Goal: Task Accomplishment & Management: Use online tool/utility

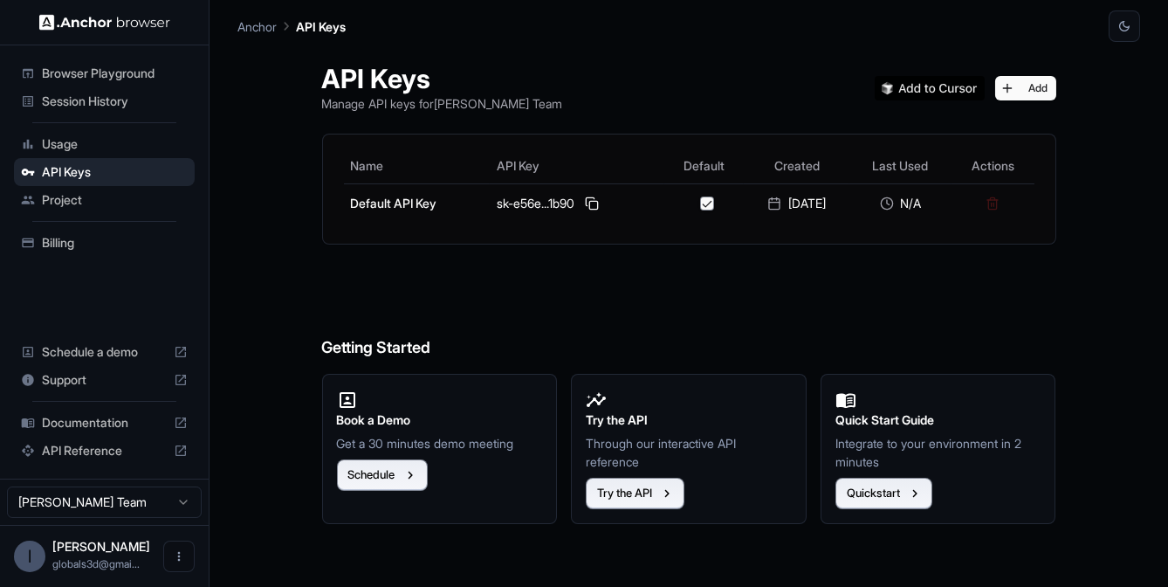
click at [645, 318] on h6 "Getting Started" at bounding box center [689, 312] width 734 height 95
click at [656, 498] on button "Try the API" at bounding box center [635, 493] width 99 height 31
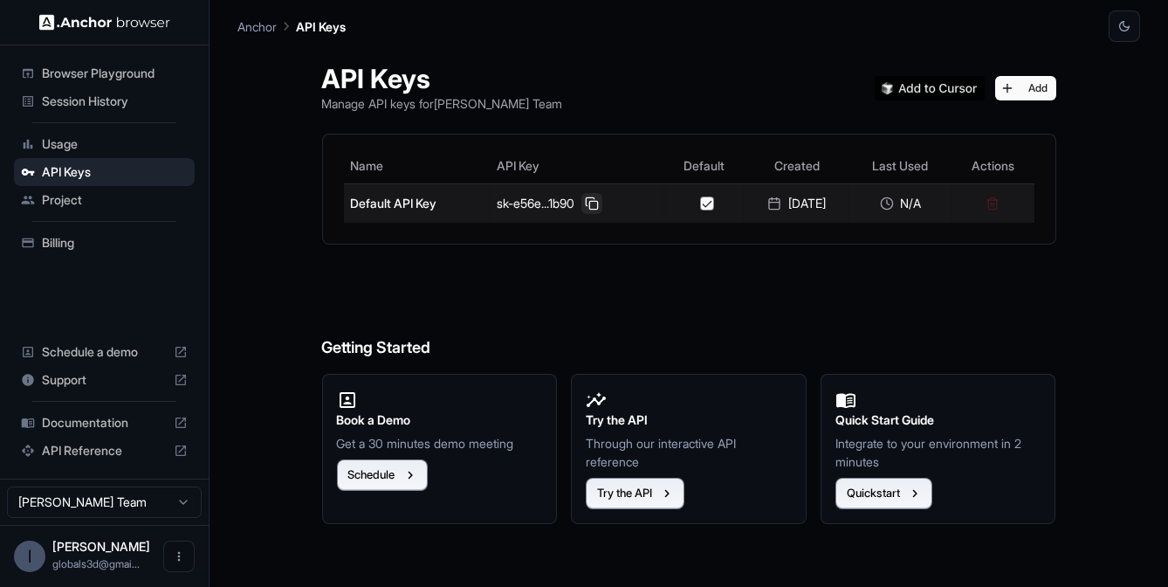
click at [584, 202] on button at bounding box center [591, 203] width 21 height 21
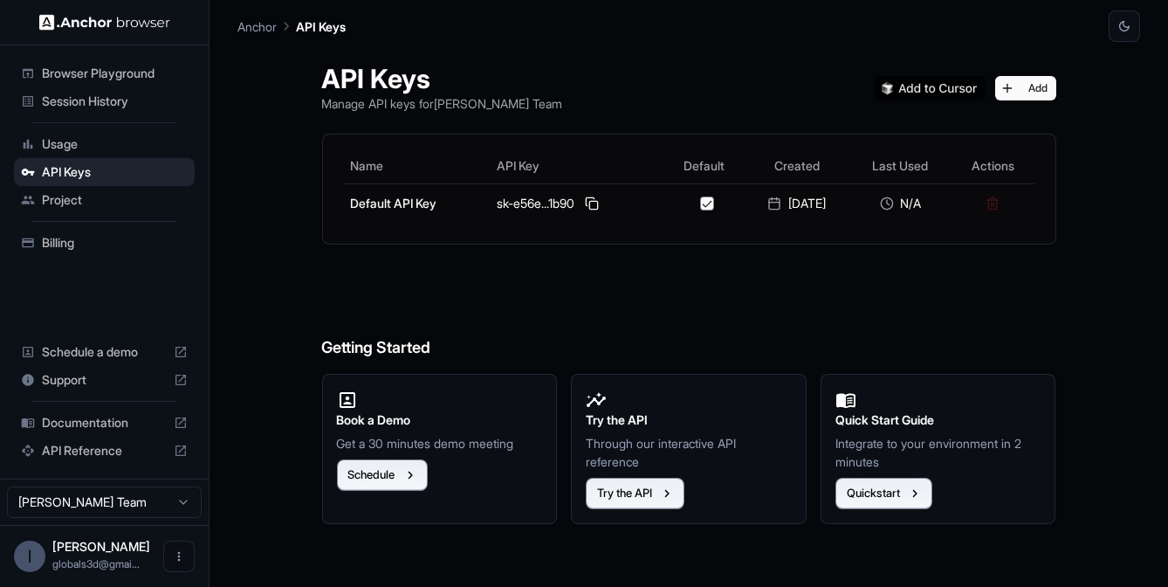
click at [73, 200] on span "Project" at bounding box center [115, 199] width 146 height 17
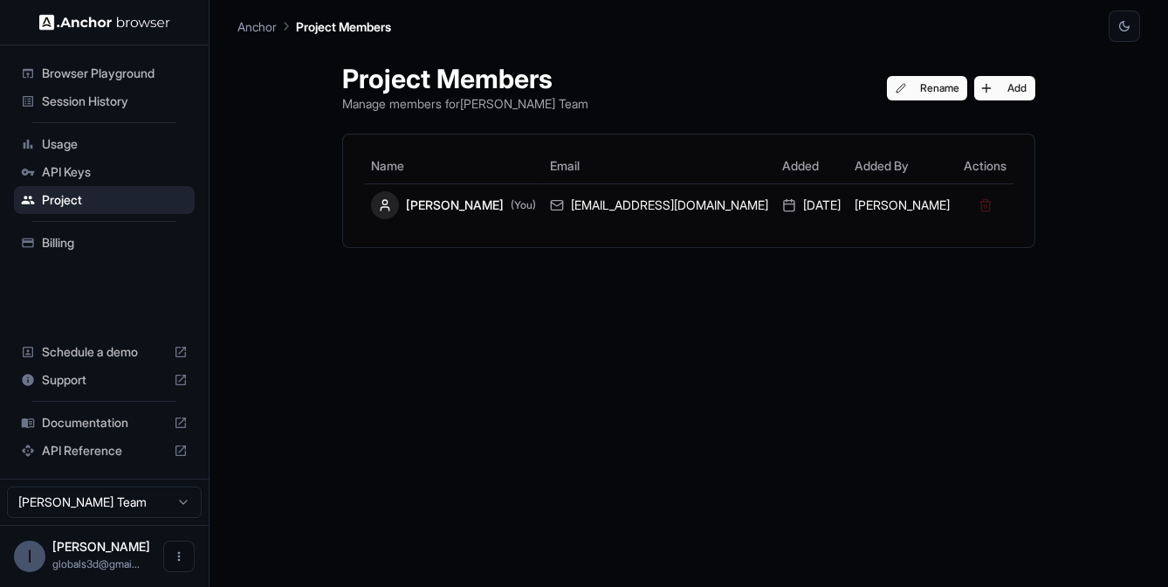
click at [103, 144] on span "Usage" at bounding box center [115, 143] width 146 height 17
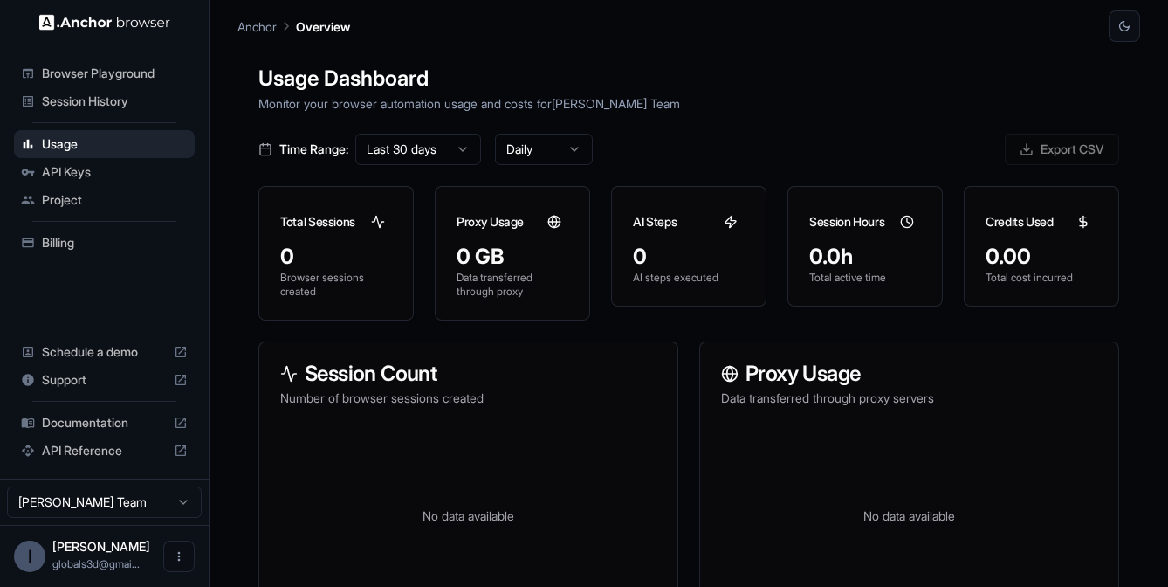
click at [112, 63] on div "Browser Playground" at bounding box center [104, 73] width 181 height 28
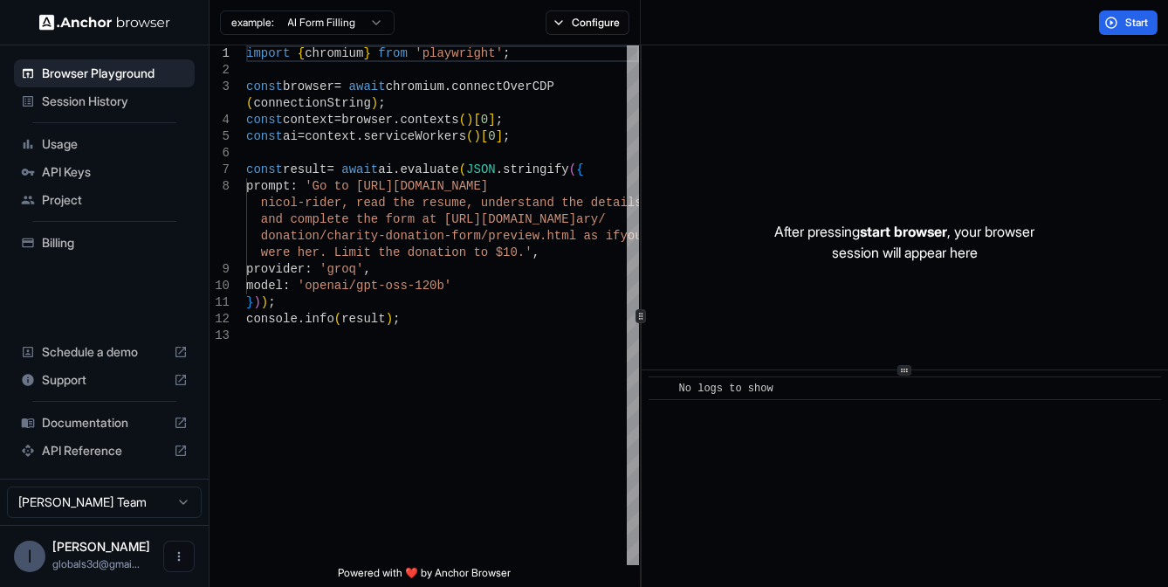
click at [1123, 21] on button "Start" at bounding box center [1128, 22] width 58 height 24
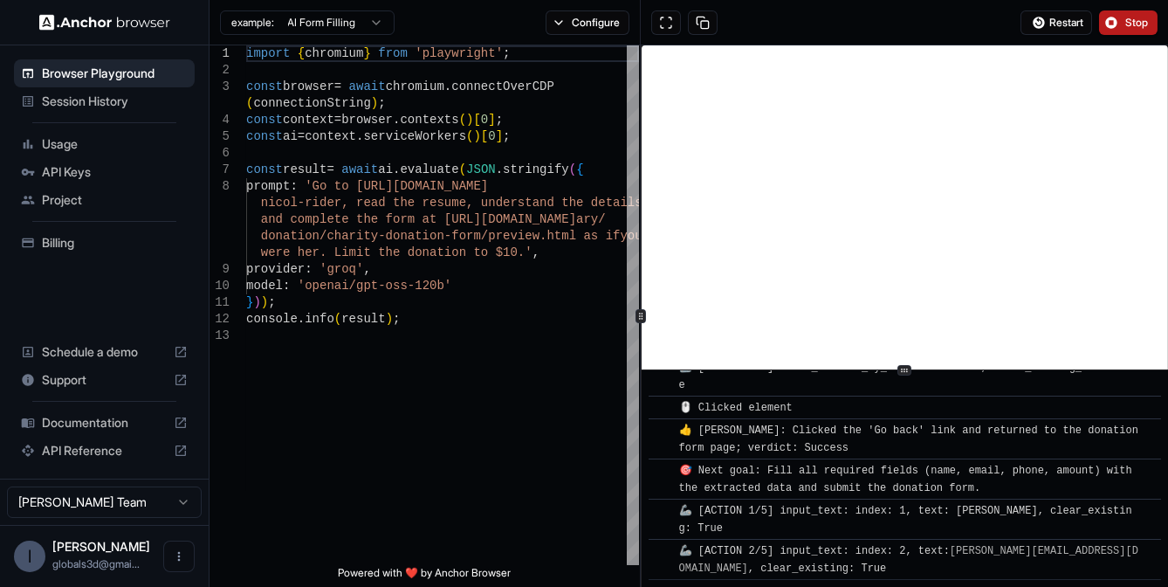
scroll to position [1333, 0]
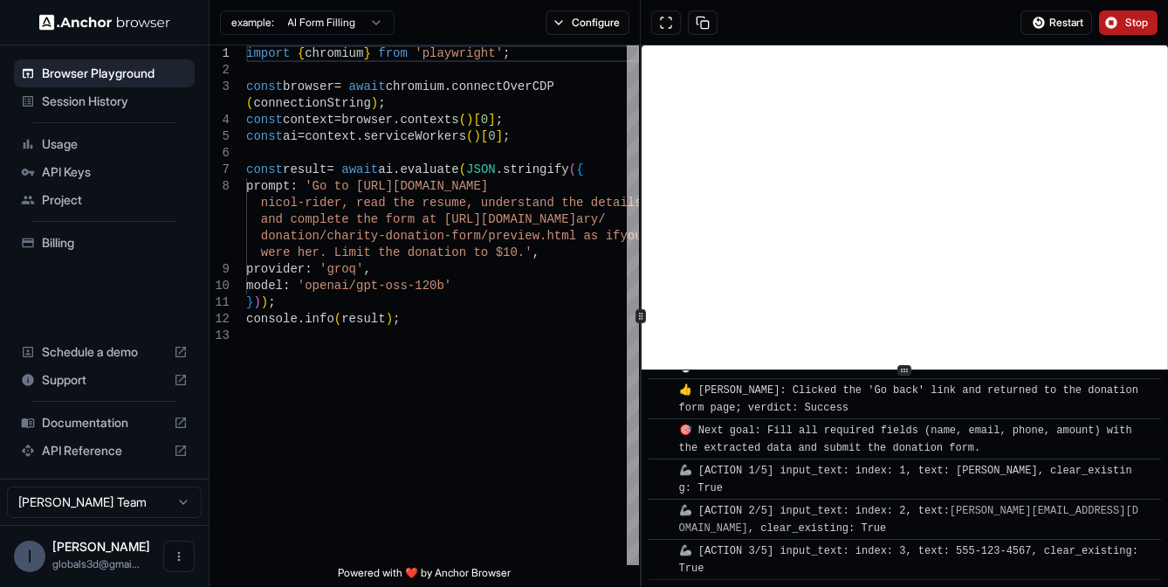
click at [1136, 11] on button "Stop" at bounding box center [1128, 22] width 58 height 24
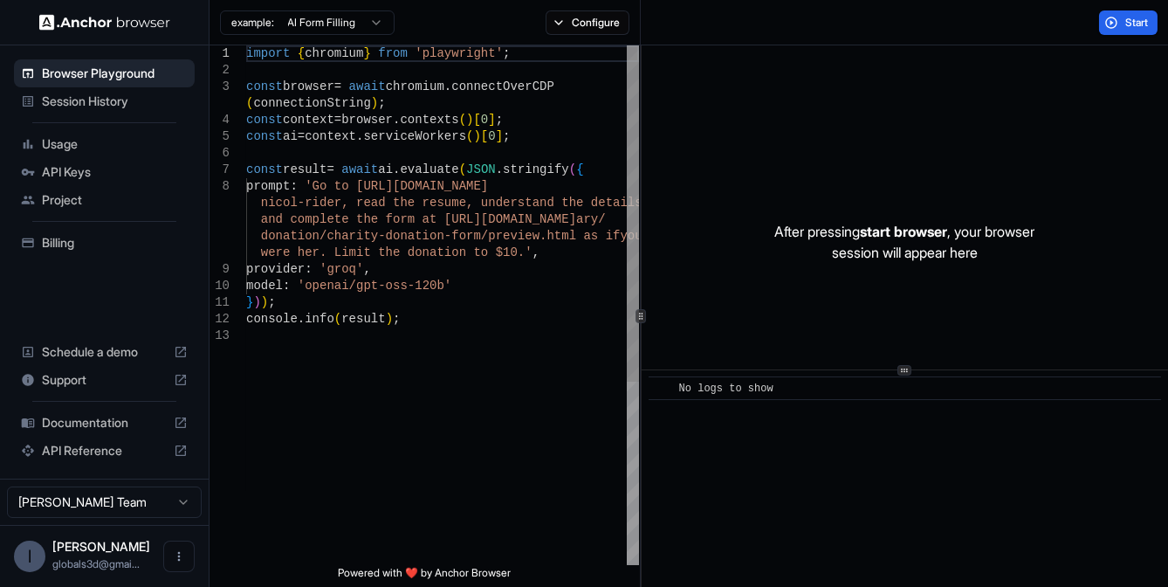
type textarea "**********"
click at [402, 446] on div "const browser = await chromium . connectOverCDP ( connectionString ) ; const co…" at bounding box center [442, 445] width 393 height 801
click at [91, 237] on span "Billing" at bounding box center [115, 242] width 146 height 17
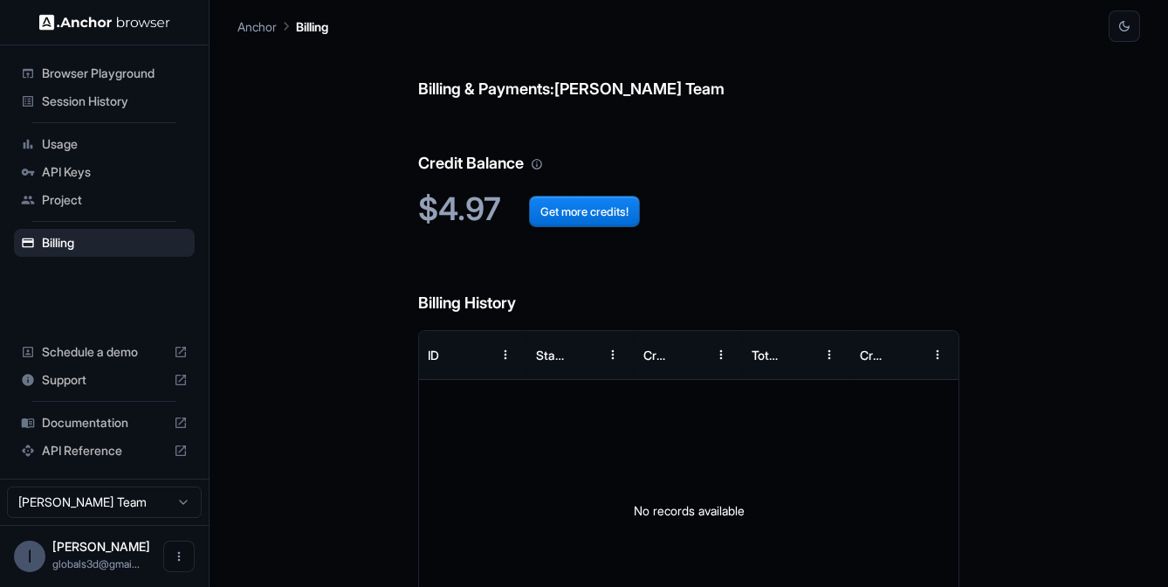
click at [104, 138] on span "Usage" at bounding box center [115, 143] width 146 height 17
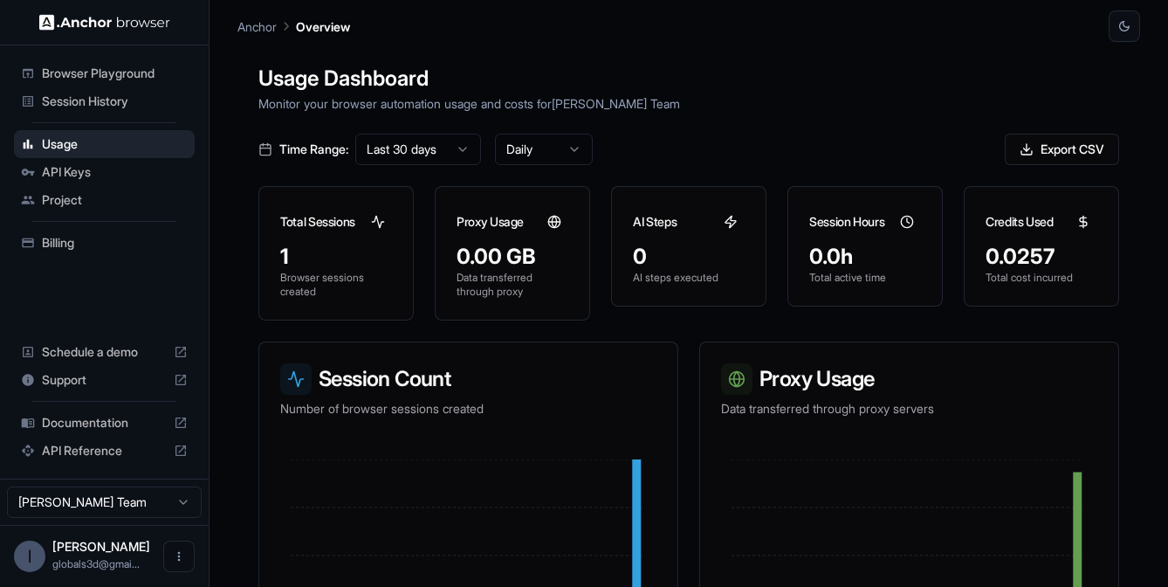
click at [71, 347] on span "Schedule a demo" at bounding box center [104, 351] width 125 height 17
click at [109, 70] on span "Browser Playground" at bounding box center [115, 73] width 146 height 17
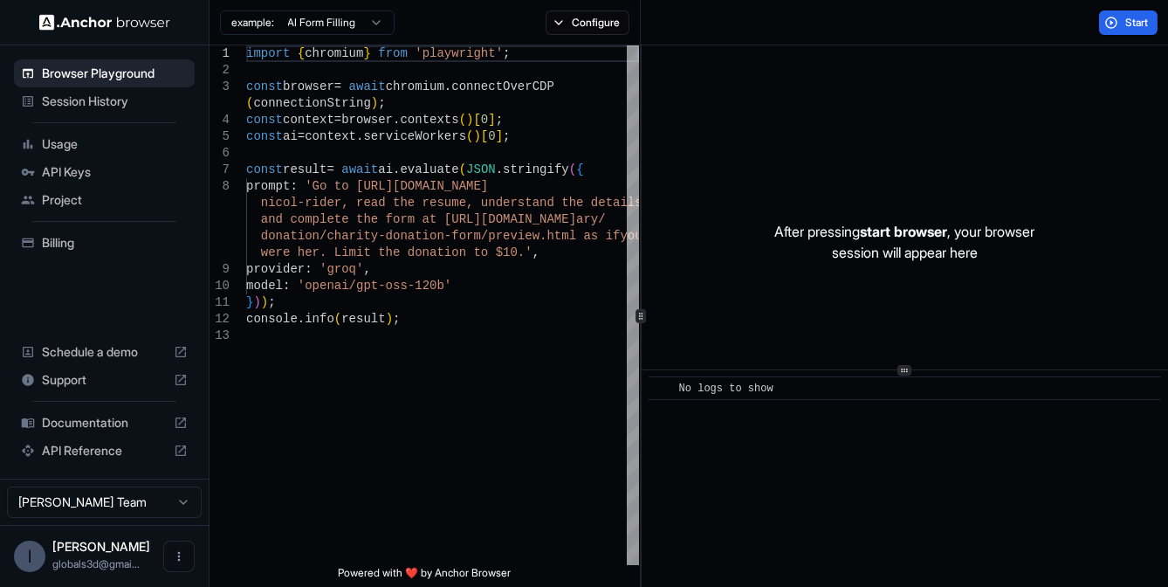
click at [384, 24] on html "Browser Playground Session History Usage API Keys Project Billing Schedule a de…" at bounding box center [584, 293] width 1168 height 587
click at [581, 21] on button "Configure" at bounding box center [588, 22] width 85 height 24
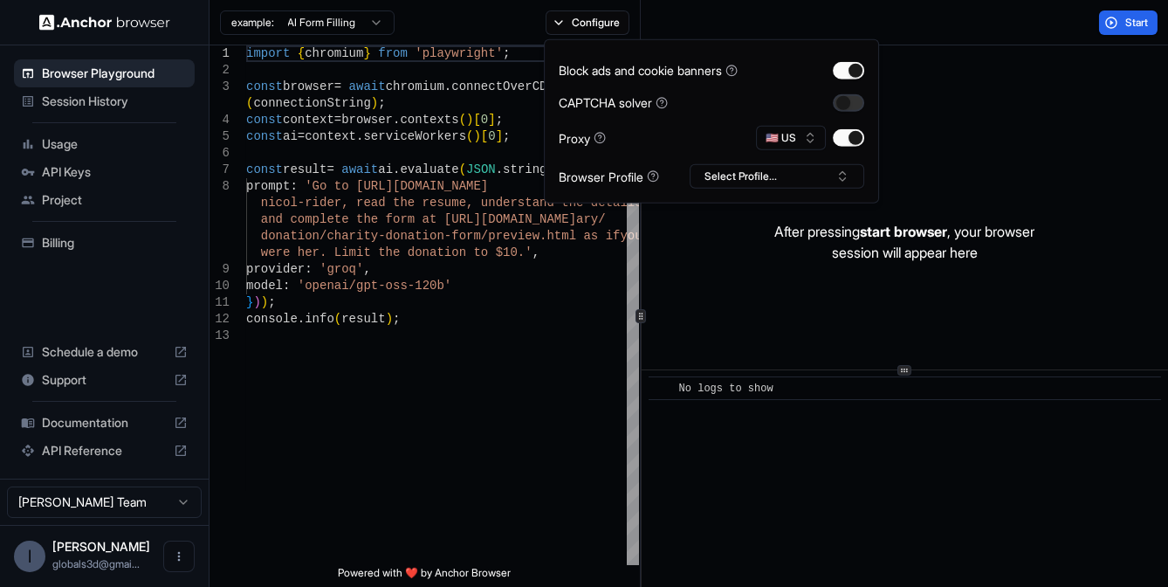
click at [851, 99] on button "button" at bounding box center [848, 101] width 31 height 17
click at [824, 176] on button "Select Profile..." at bounding box center [777, 176] width 175 height 24
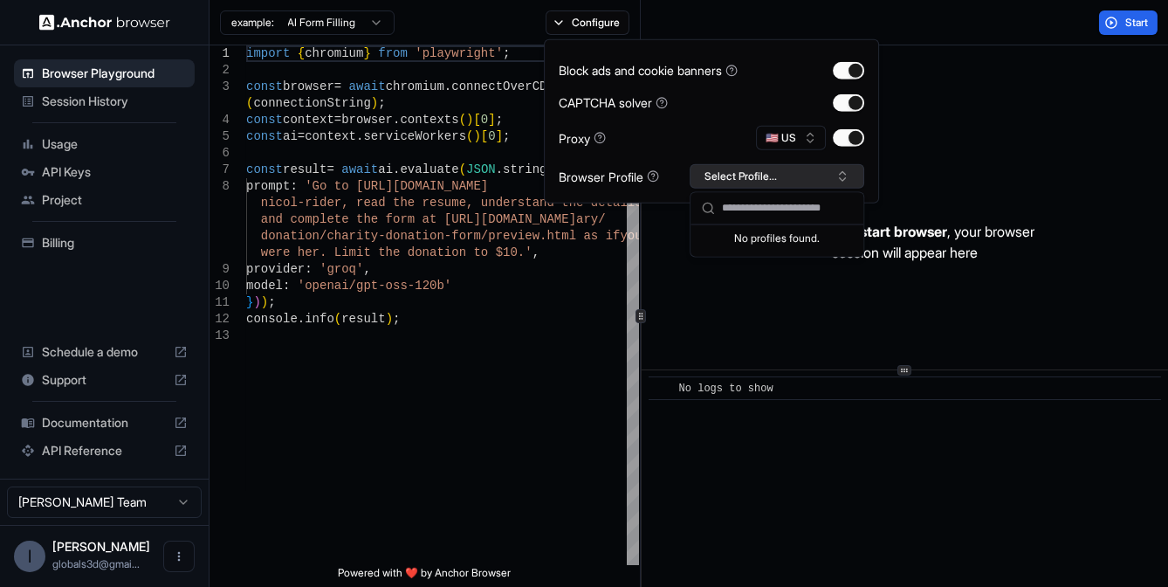
click at [810, 170] on button "Select Profile..." at bounding box center [777, 176] width 175 height 24
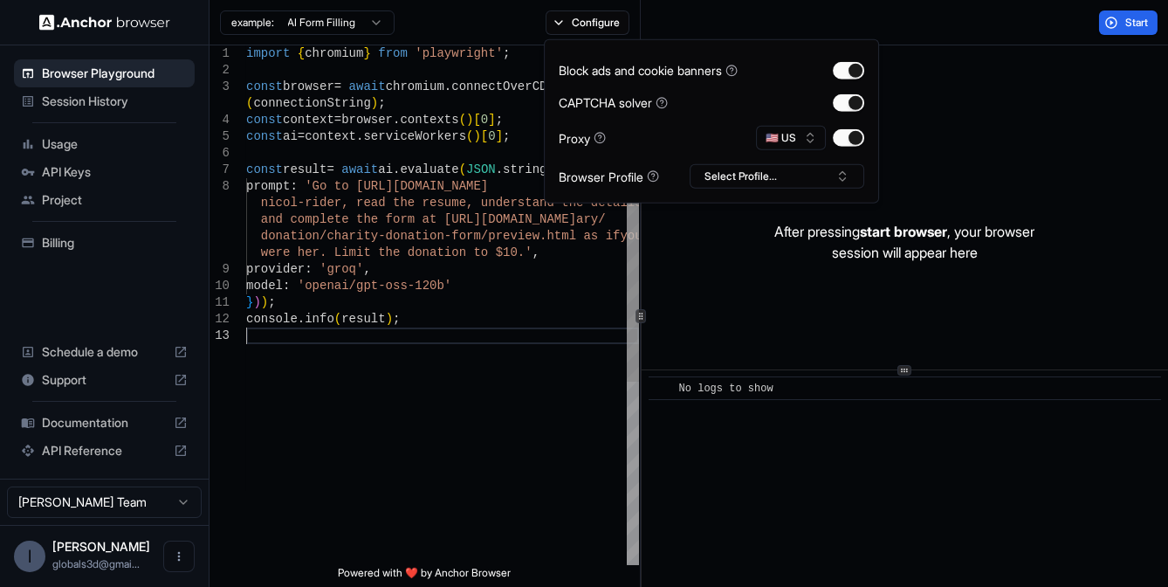
click at [533, 393] on div "import { chromium } from 'playwright' ; const browser = await chromium . connec…" at bounding box center [442, 445] width 393 height 801
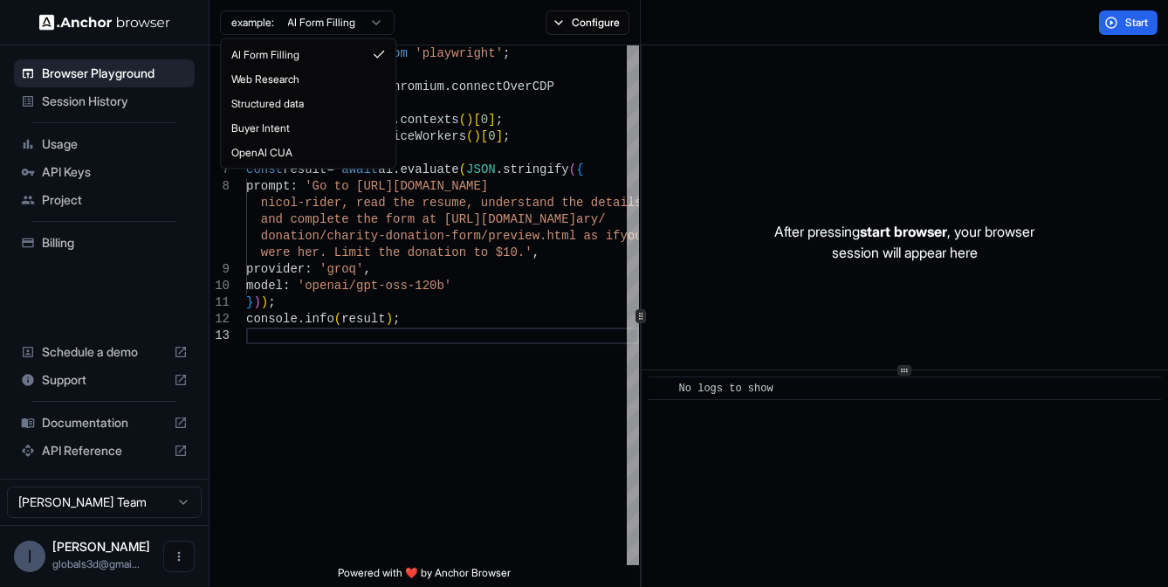
click at [376, 19] on html "Browser Playground Session History Usage API Keys Project Billing Schedule a de…" at bounding box center [584, 293] width 1168 height 587
type textarea "**********"
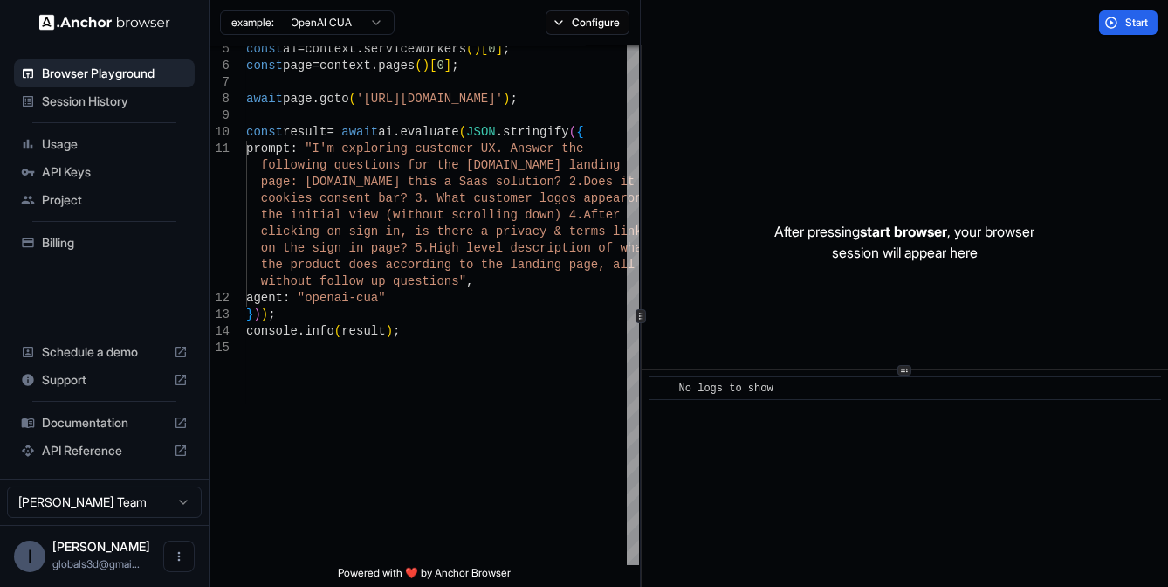
click at [87, 440] on div "API Reference" at bounding box center [104, 450] width 181 height 28
